Goal: Check status: Check status

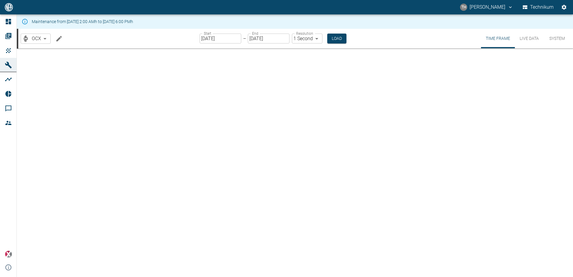
click at [282, 118] on div at bounding box center [295, 163] width 557 height 229
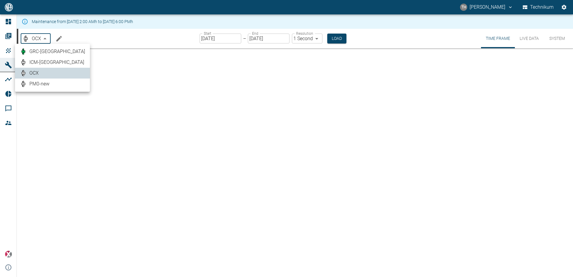
click at [46, 39] on body "TH Thomas Hosten Technikum Dashboard Orders Products Machines Analyses Reports …" at bounding box center [286, 138] width 573 height 277
click at [46, 39] on div at bounding box center [286, 138] width 573 height 277
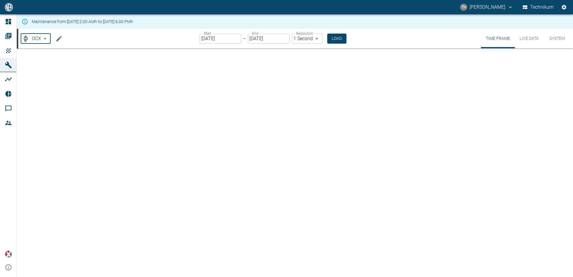
click at [122, 79] on div at bounding box center [295, 163] width 557 height 229
click at [536, 38] on button "Live Data" at bounding box center [529, 38] width 29 height 19
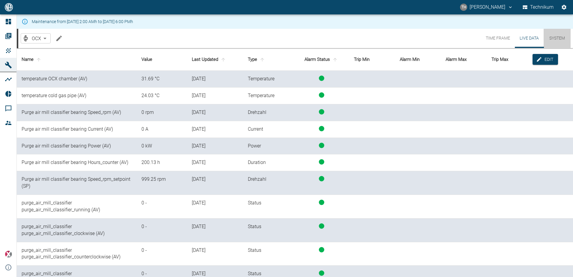
click at [552, 38] on button "System" at bounding box center [557, 38] width 27 height 19
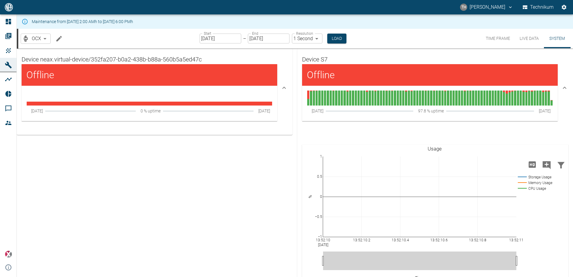
click at [502, 37] on button "Time Frame" at bounding box center [498, 38] width 34 height 19
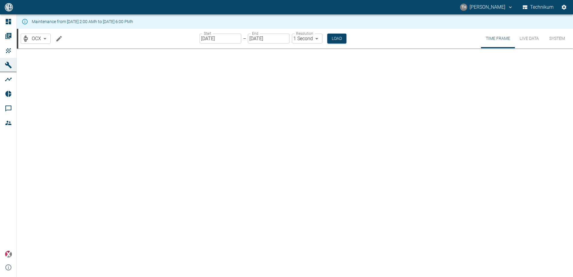
click at [318, 38] on body "TH Thomas Hosten Technikum Dashboard Orders Products Machines Analyses Reports …" at bounding box center [286, 138] width 573 height 277
click at [307, 58] on li "2 Minutes" at bounding box center [307, 62] width 33 height 11
type input "2min"
click at [340, 39] on button "Load" at bounding box center [337, 39] width 19 height 10
click at [278, 136] on div at bounding box center [295, 163] width 557 height 229
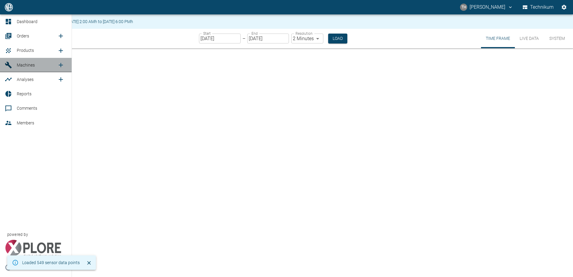
click at [17, 67] on span "Machines" at bounding box center [26, 65] width 18 height 5
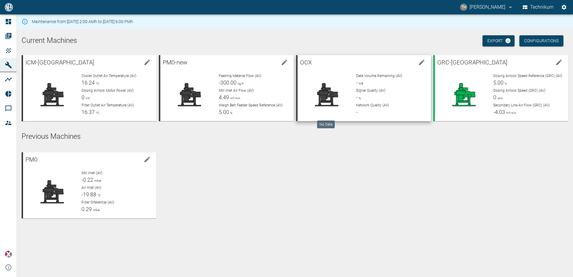
click at [330, 94] on icon at bounding box center [334, 94] width 10 height 6
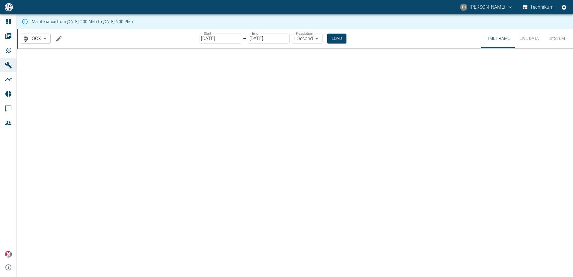
click at [318, 40] on body "TH [PERSON_NAME] Technikum Dashboard Orders Products Machines Analyses Reports …" at bounding box center [286, 138] width 573 height 277
click at [306, 59] on li "2 Minutes" at bounding box center [307, 62] width 33 height 11
click at [339, 42] on button "Load" at bounding box center [337, 39] width 19 height 10
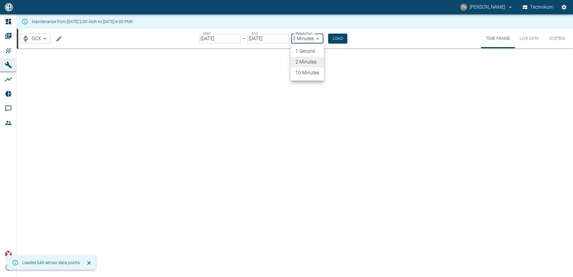
click at [321, 39] on body "TH Thomas Hosten Technikum Dashboard Orders Products Machines Analyses Reports …" at bounding box center [286, 138] width 573 height 277
click at [312, 48] on li "1 Second" at bounding box center [307, 51] width 33 height 11
type input "1sec"
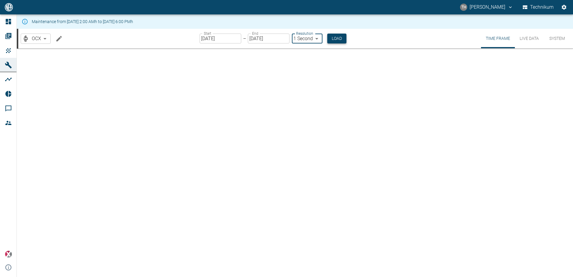
click at [338, 39] on button "Load" at bounding box center [336, 39] width 19 height 10
click at [223, 142] on div at bounding box center [295, 163] width 557 height 229
click at [359, 77] on div at bounding box center [295, 163] width 557 height 229
click at [527, 40] on button "Live Data" at bounding box center [529, 38] width 29 height 19
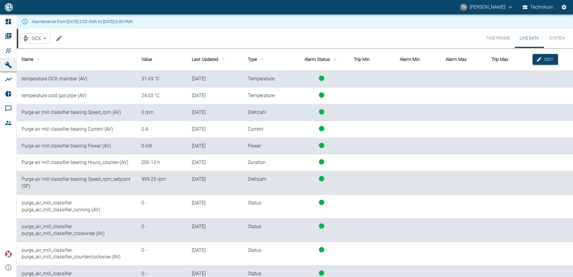
click at [501, 37] on button "Time Frame" at bounding box center [498, 38] width 34 height 19
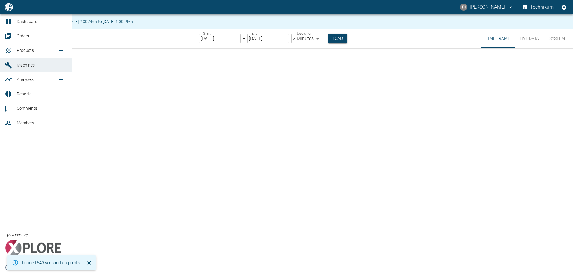
click at [14, 65] on link "Machines" at bounding box center [36, 65] width 72 height 14
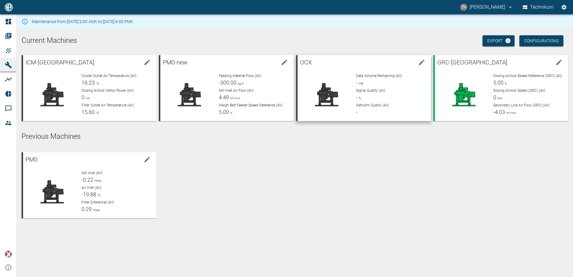
click at [380, 94] on div "Signal Quality (AV) - %" at bounding box center [391, 94] width 70 height 13
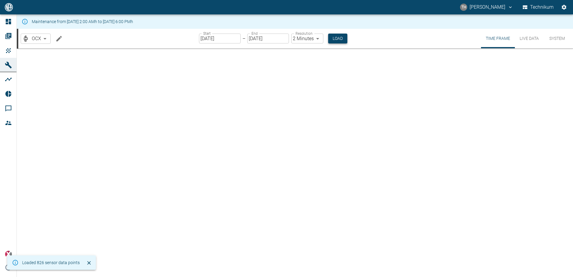
click at [341, 39] on button "Load" at bounding box center [337, 39] width 19 height 10
click at [338, 104] on div at bounding box center [295, 163] width 557 height 229
click at [181, 151] on div at bounding box center [295, 163] width 557 height 229
click at [336, 40] on button "Load" at bounding box center [337, 39] width 19 height 10
click at [341, 41] on button "Load" at bounding box center [337, 39] width 19 height 10
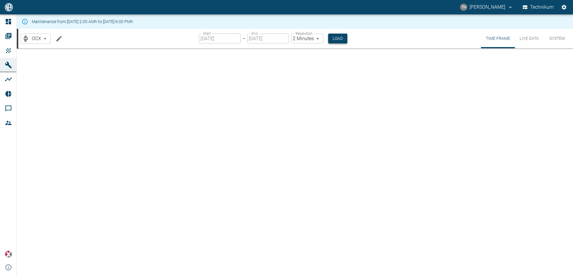
click at [340, 39] on button "Load" at bounding box center [337, 39] width 19 height 10
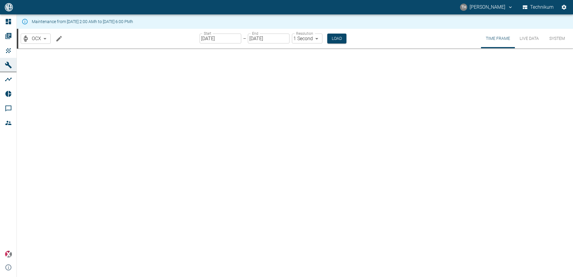
drag, startPoint x: 206, startPoint y: 144, endPoint x: 203, endPoint y: 135, distance: 8.9
click at [206, 144] on div at bounding box center [295, 163] width 557 height 229
